Goal: Task Accomplishment & Management: Complete application form

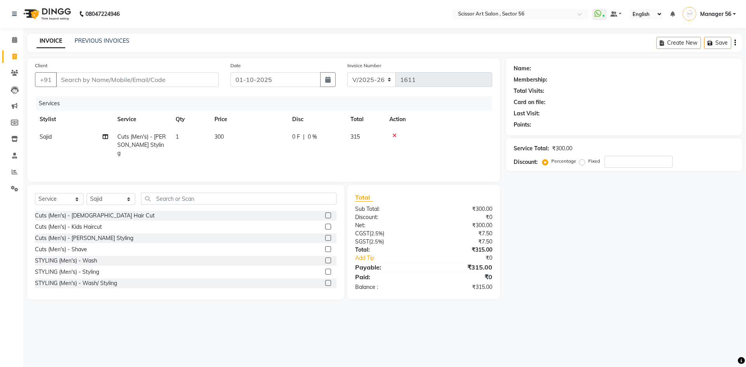
select select "6185"
select select "service"
select select "76503"
click at [163, 203] on input "text" at bounding box center [238, 199] width 195 height 12
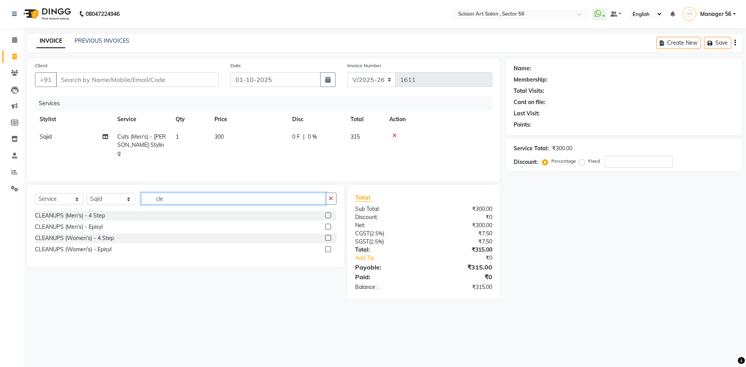
type input "cle"
click at [330, 224] on label at bounding box center [328, 227] width 6 height 6
click at [330, 224] on input "checkbox" at bounding box center [327, 226] width 5 height 5
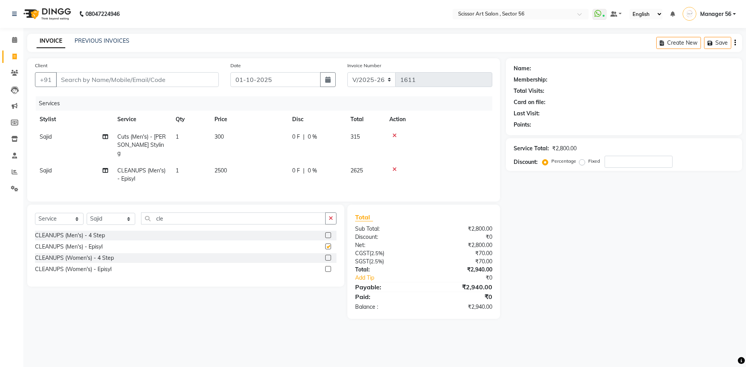
checkbox input "false"
click at [95, 77] on input "Client" at bounding box center [137, 79] width 163 height 15
click at [395, 167] on icon at bounding box center [394, 169] width 4 height 5
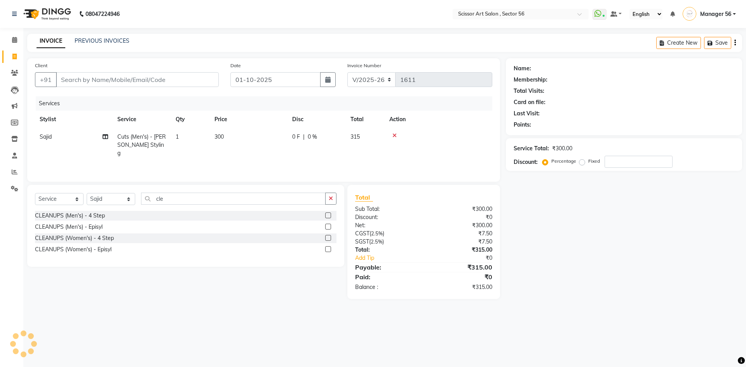
click at [327, 214] on label at bounding box center [328, 215] width 6 height 6
click at [327, 214] on input "checkbox" at bounding box center [327, 215] width 5 height 5
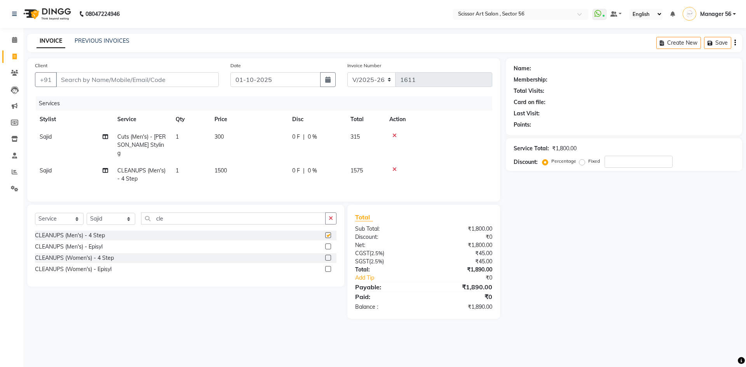
checkbox input "false"
drag, startPoint x: 187, startPoint y: 80, endPoint x: 192, endPoint y: 73, distance: 8.9
click at [191, 74] on input "Client" at bounding box center [137, 79] width 163 height 15
type input "8"
type input "0"
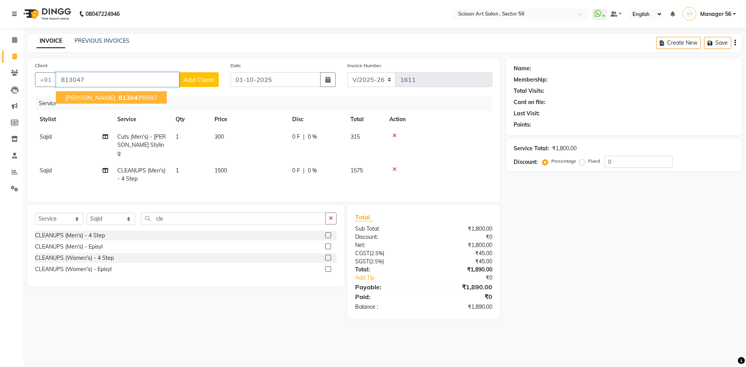
click at [129, 99] on ngb-highlight "813047 6687" at bounding box center [137, 98] width 40 height 8
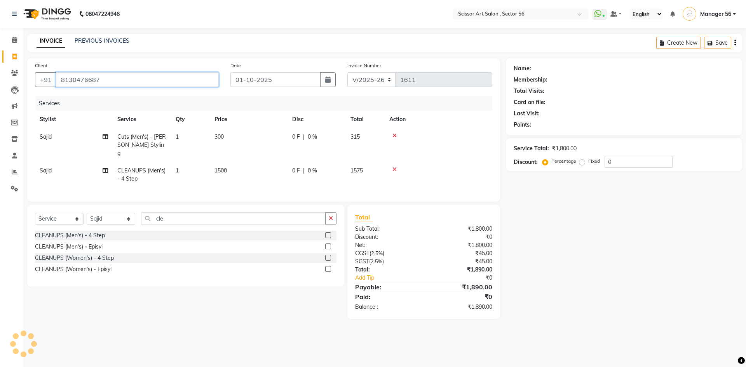
type input "8130476687"
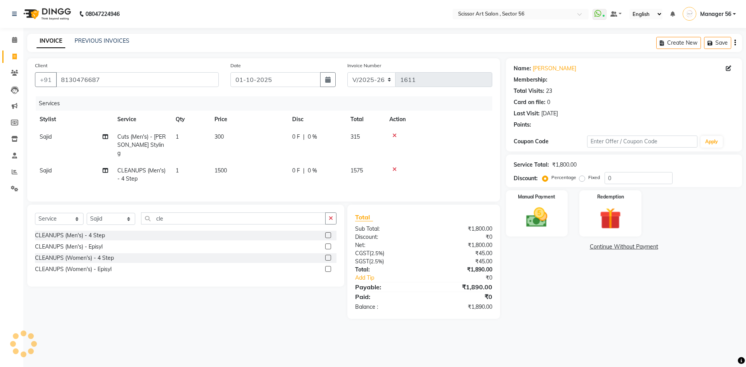
select select "1: Object"
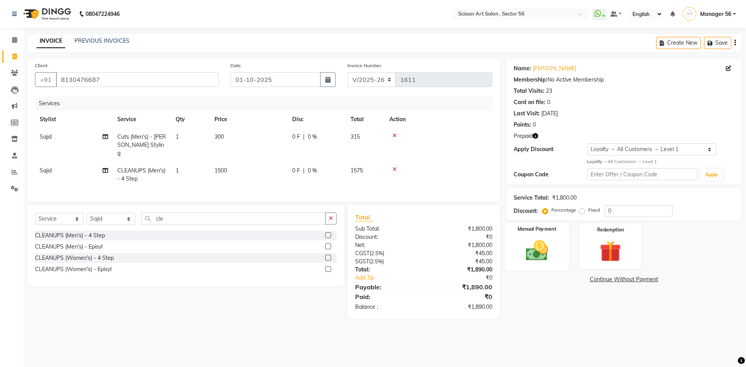
click at [546, 238] on img at bounding box center [536, 251] width 36 height 26
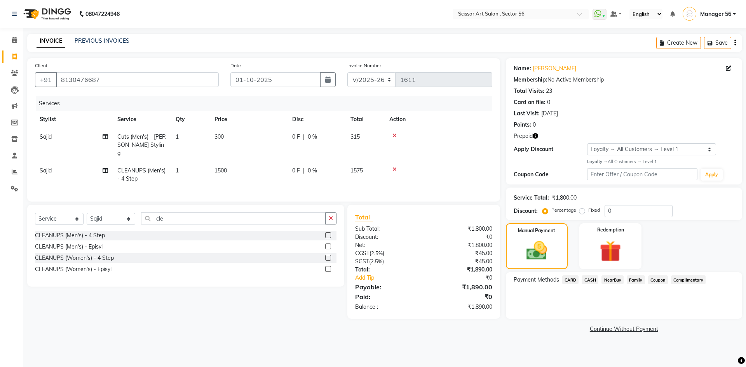
click at [575, 279] on span "CARD" at bounding box center [570, 279] width 17 height 9
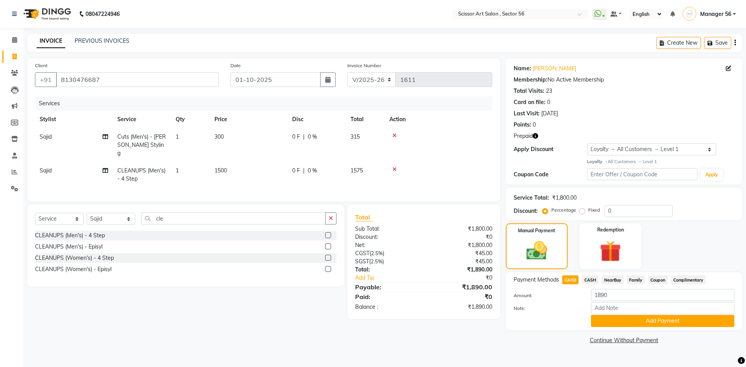
click at [628, 341] on link "Continue Without Payment" at bounding box center [623, 340] width 233 height 8
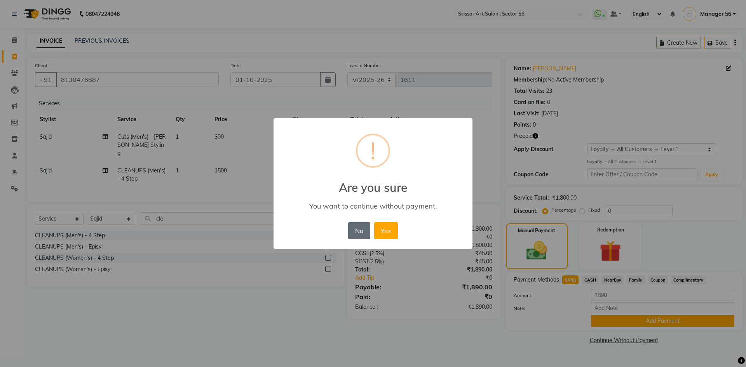
drag, startPoint x: 365, startPoint y: 227, endPoint x: 362, endPoint y: 233, distance: 7.1
click at [365, 228] on button "No" at bounding box center [359, 230] width 22 height 17
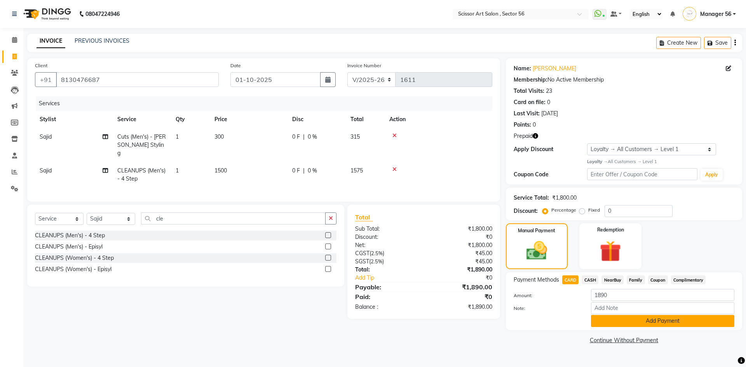
click at [615, 322] on button "Add Payment" at bounding box center [662, 321] width 143 height 12
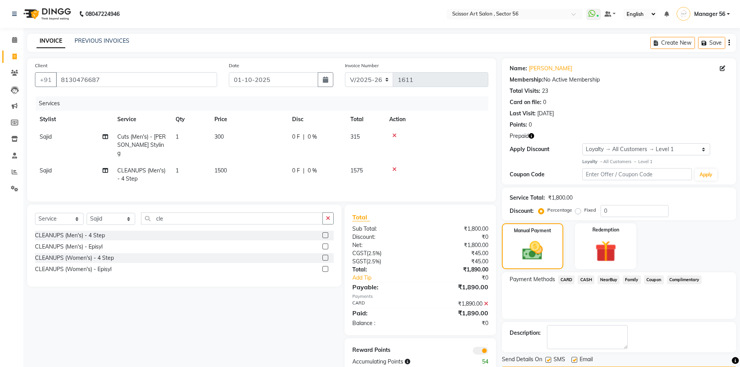
drag, startPoint x: 745, startPoint y: 237, endPoint x: 467, endPoint y: 337, distance: 295.4
click at [466, 339] on div "Total Sub Total: ₹1,800.00 Discount: ₹0 Net: ₹1,800.00 CGST ( 2.5% ) ₹45.00 SGS…" at bounding box center [421, 289] width 160 height 169
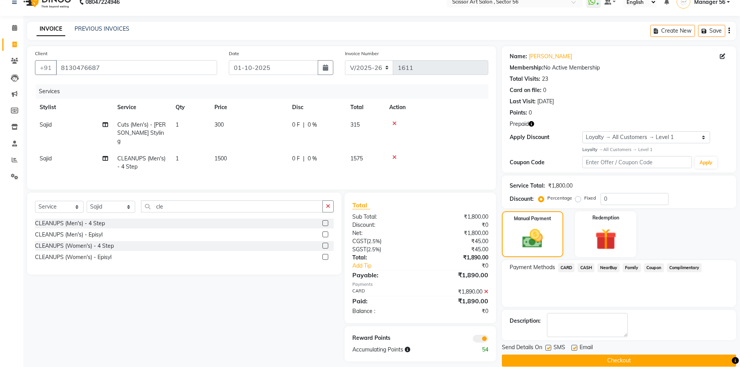
scroll to position [23, 0]
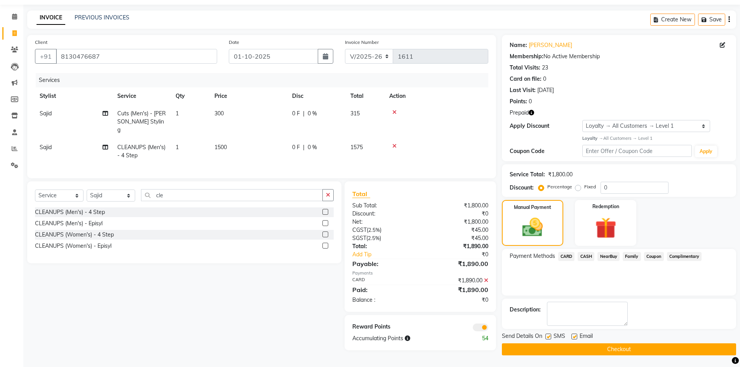
drag, startPoint x: 591, startPoint y: 346, endPoint x: 510, endPoint y: 313, distance: 87.8
click at [591, 347] on button "Checkout" at bounding box center [619, 349] width 234 height 12
